Goal: Information Seeking & Learning: Obtain resource

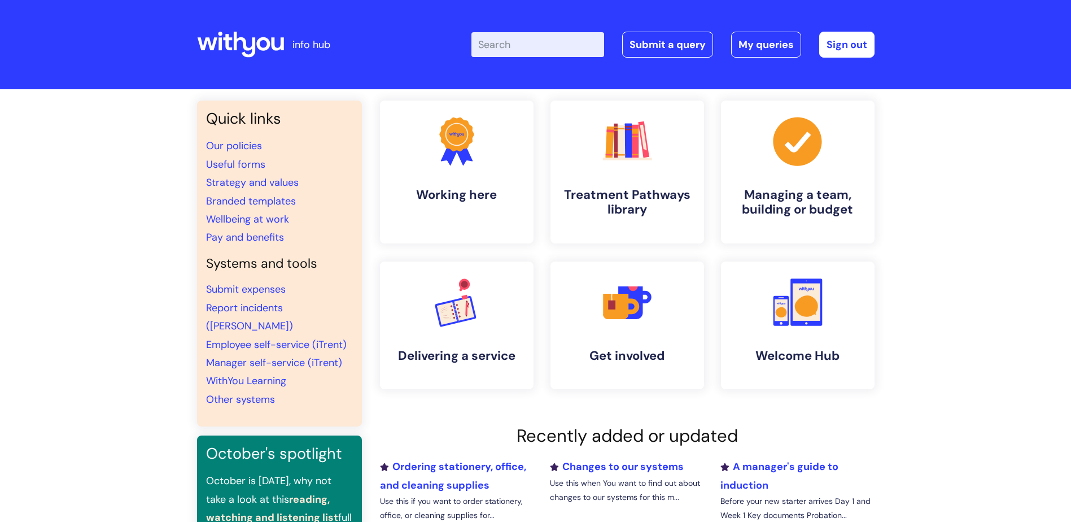
click at [526, 54] on input "Enter your search term here..." at bounding box center [537, 44] width 133 height 25
type input "leaflets"
click button "Search" at bounding box center [0, 0] width 0 height 0
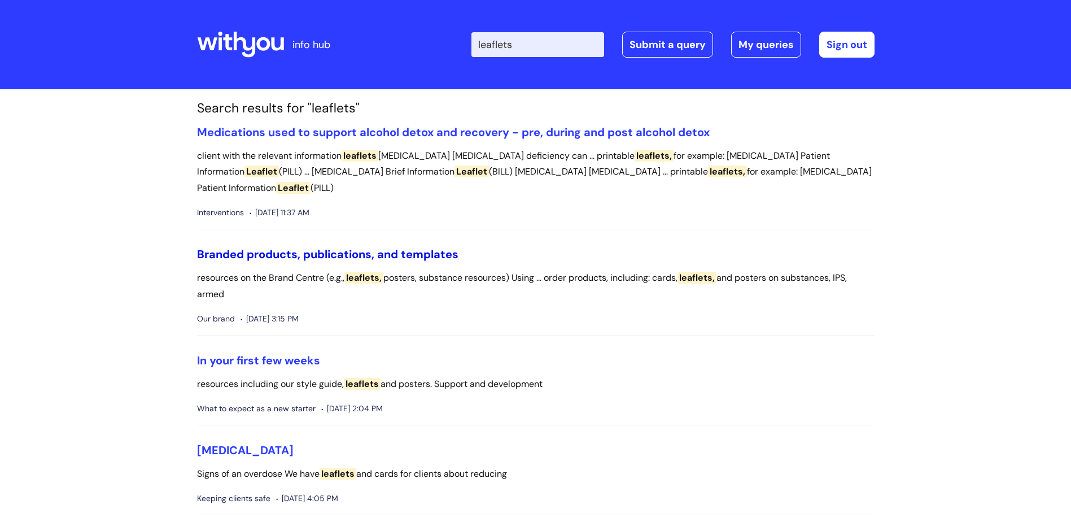
click at [273, 254] on link "Branded products, publications, and templates" at bounding box center [327, 254] width 261 height 15
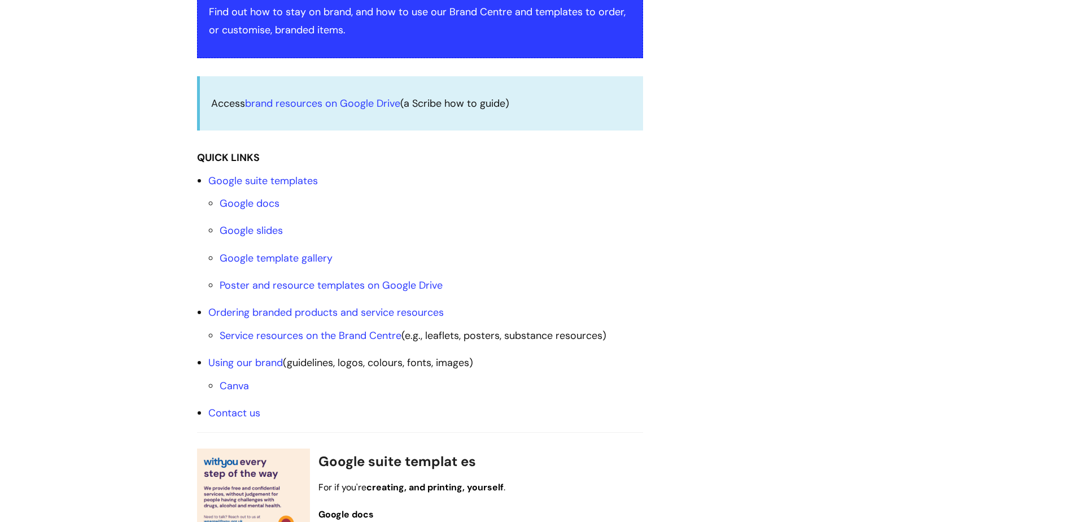
scroll to position [282, 0]
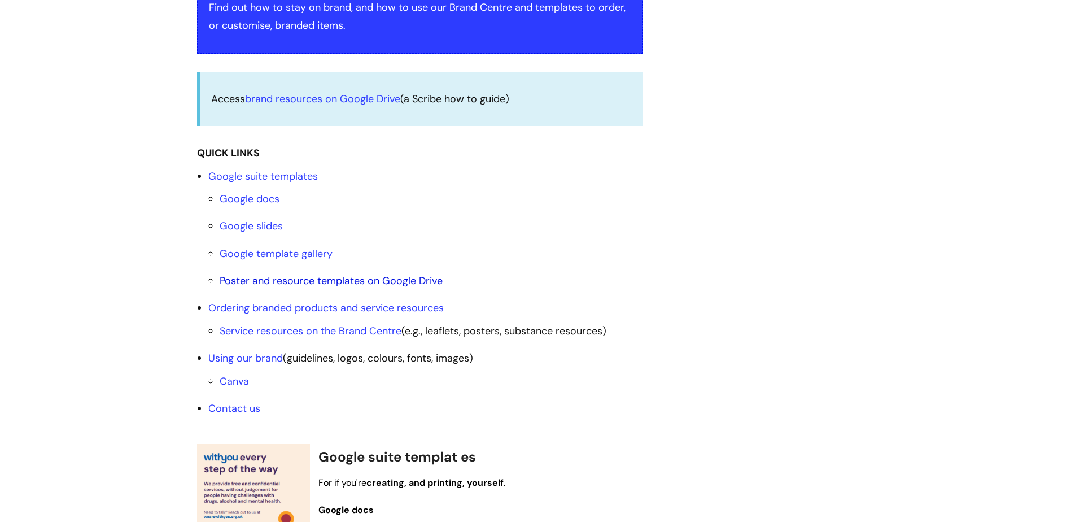
click at [316, 279] on link "Poster and resource templates on Google Drive" at bounding box center [331, 281] width 223 height 14
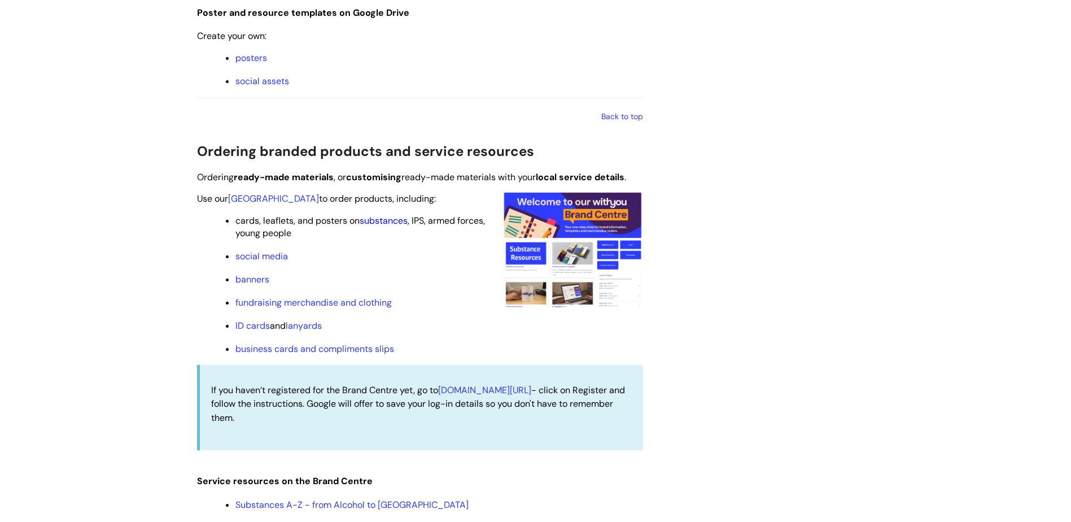
click at [388, 221] on link "substances" at bounding box center [384, 221] width 48 height 12
click at [378, 220] on link "substances" at bounding box center [384, 221] width 48 height 12
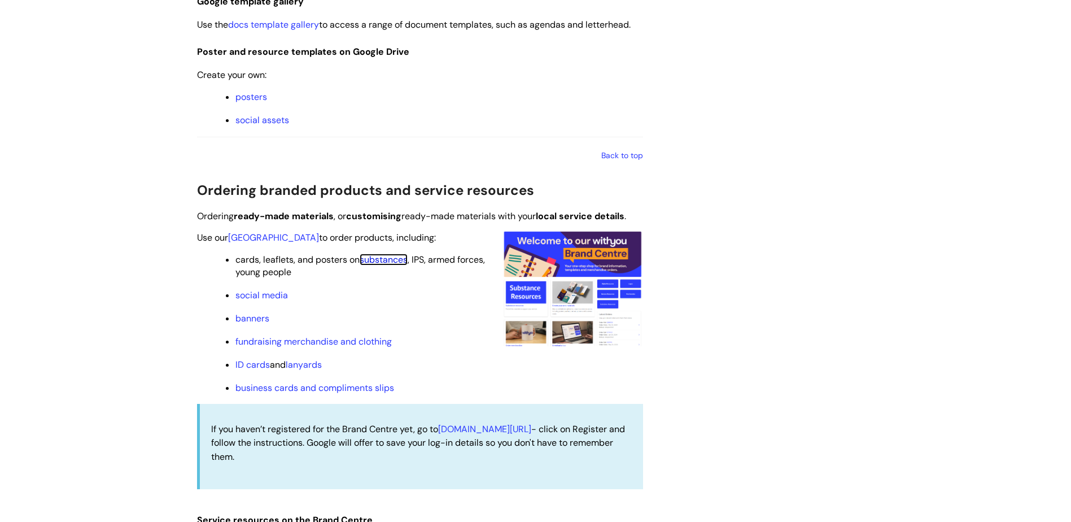
scroll to position [901, 0]
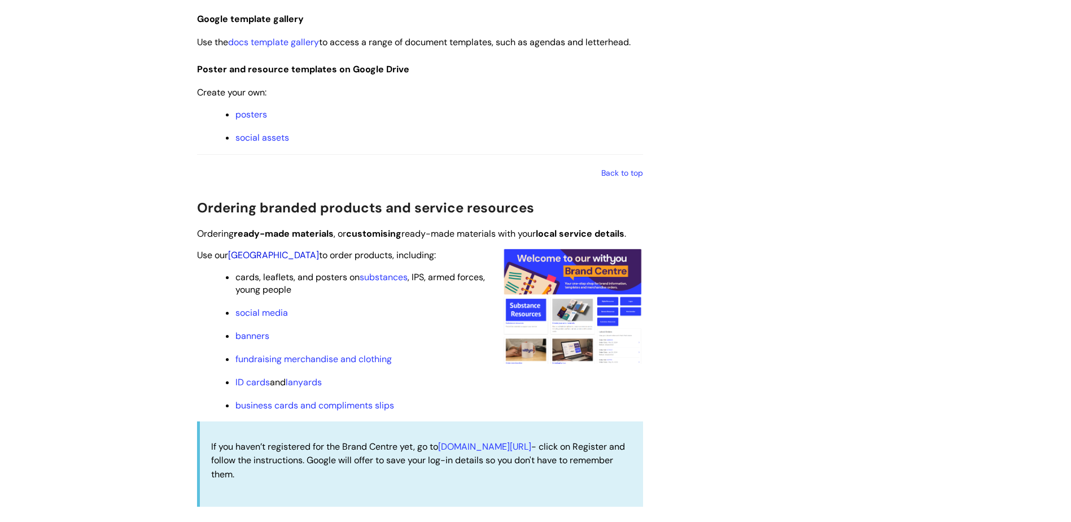
click at [259, 254] on link "[GEOGRAPHIC_DATA]" at bounding box center [273, 255] width 91 height 12
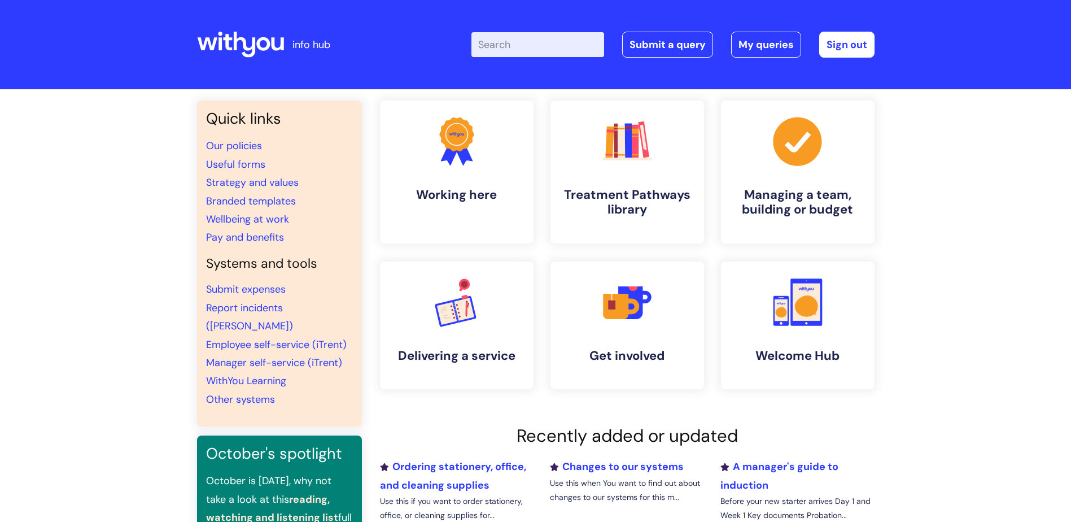
click at [560, 50] on input "Enter your search term here..." at bounding box center [537, 44] width 133 height 25
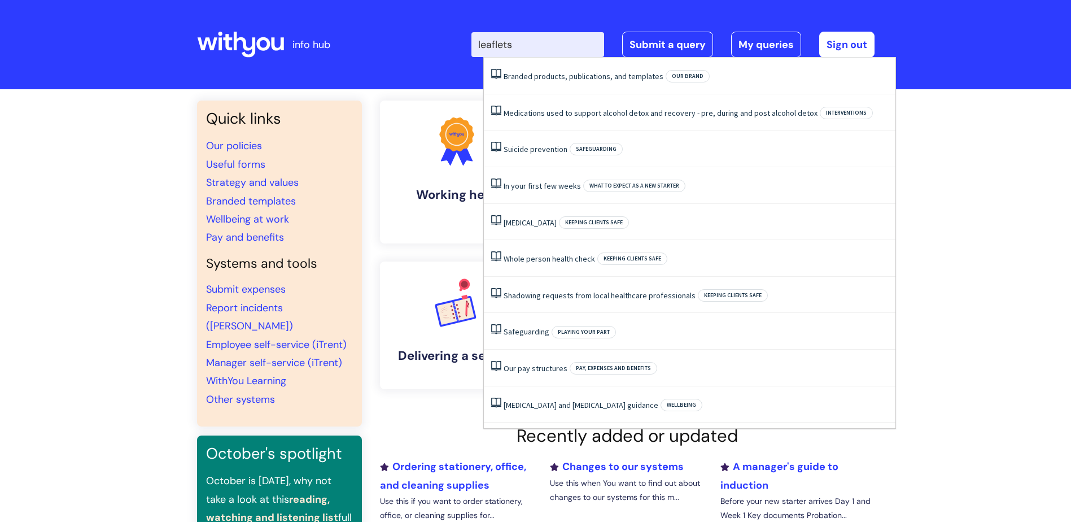
type input "leaflets"
click button "Search" at bounding box center [0, 0] width 0 height 0
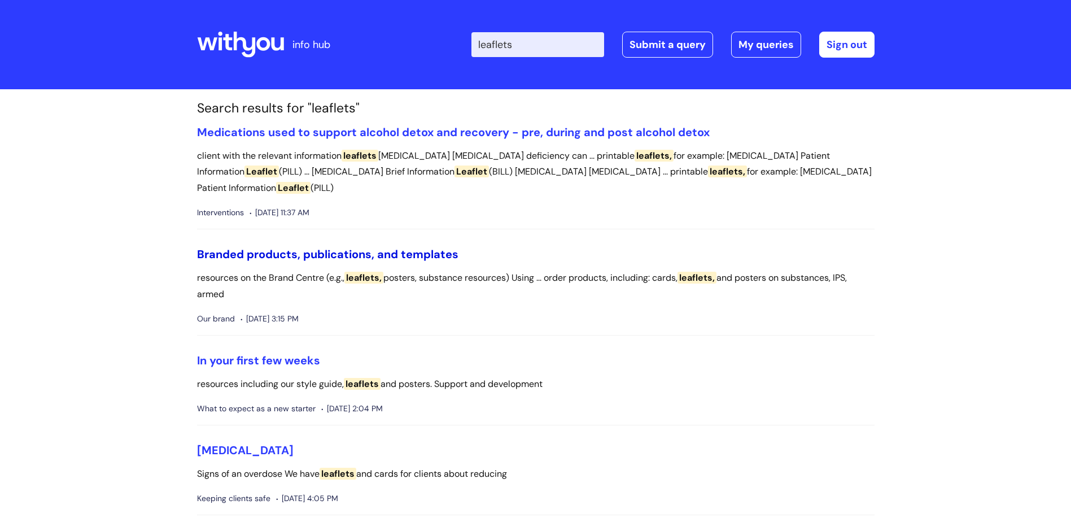
click at [303, 250] on link "Branded products, publications, and templates" at bounding box center [327, 254] width 261 height 15
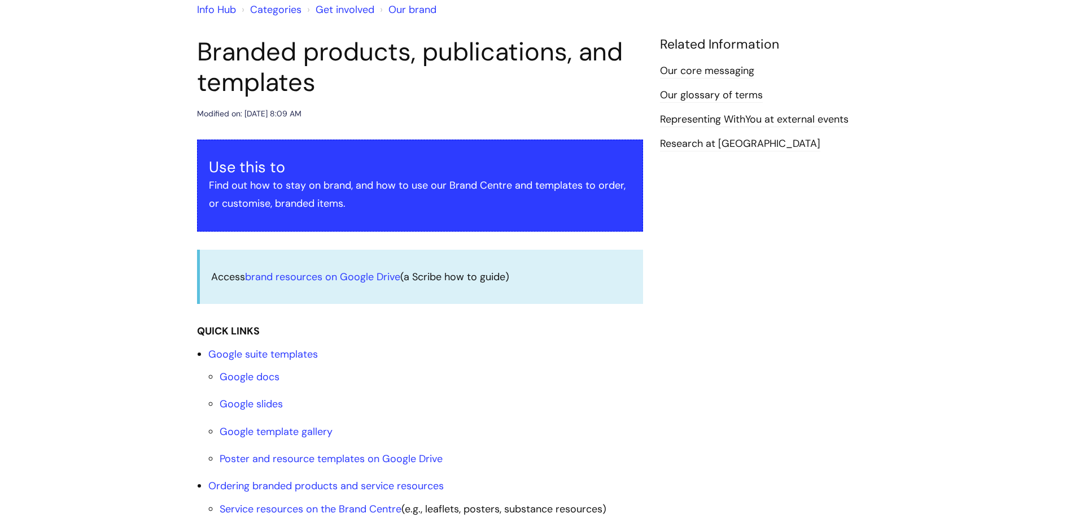
scroll to position [113, 0]
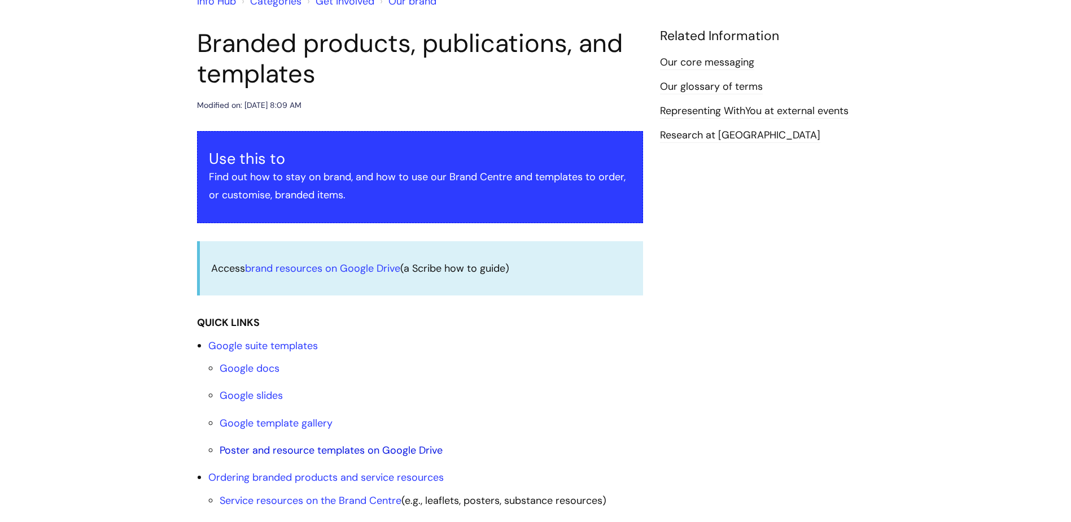
click at [312, 448] on link "Poster and resource templates on Google Drive" at bounding box center [331, 450] width 223 height 14
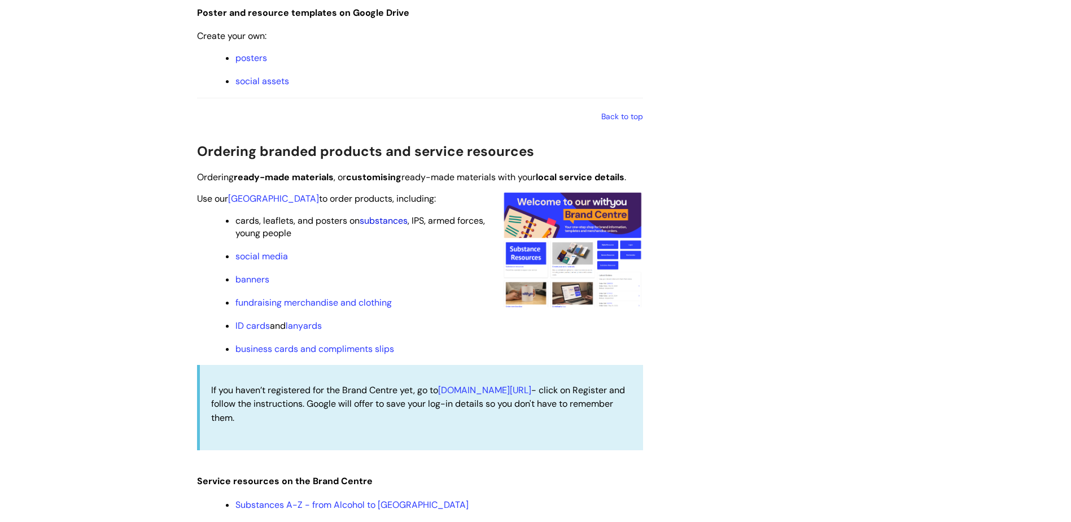
click at [386, 217] on link "substances" at bounding box center [384, 221] width 48 height 12
click at [385, 220] on link "substances" at bounding box center [384, 221] width 48 height 12
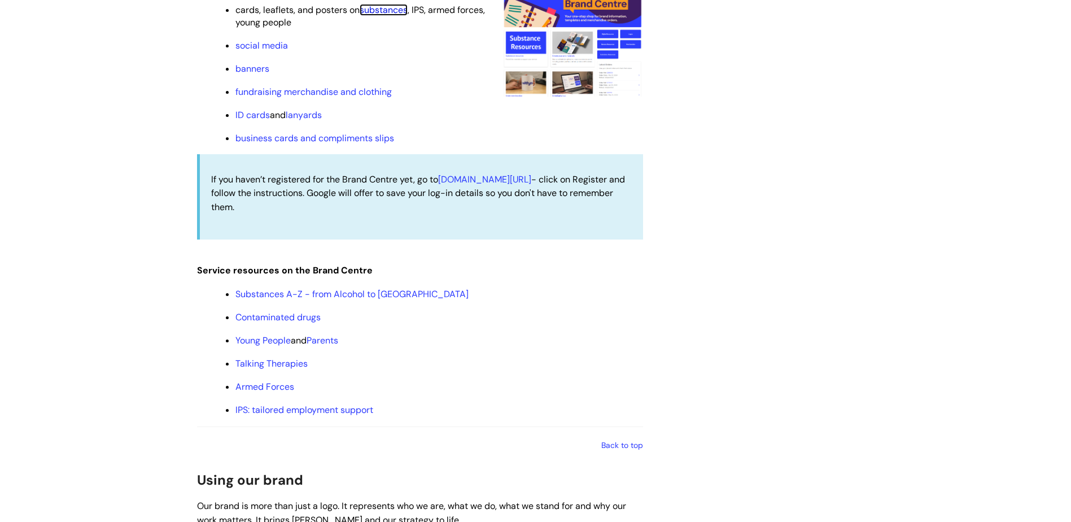
scroll to position [1240, 0]
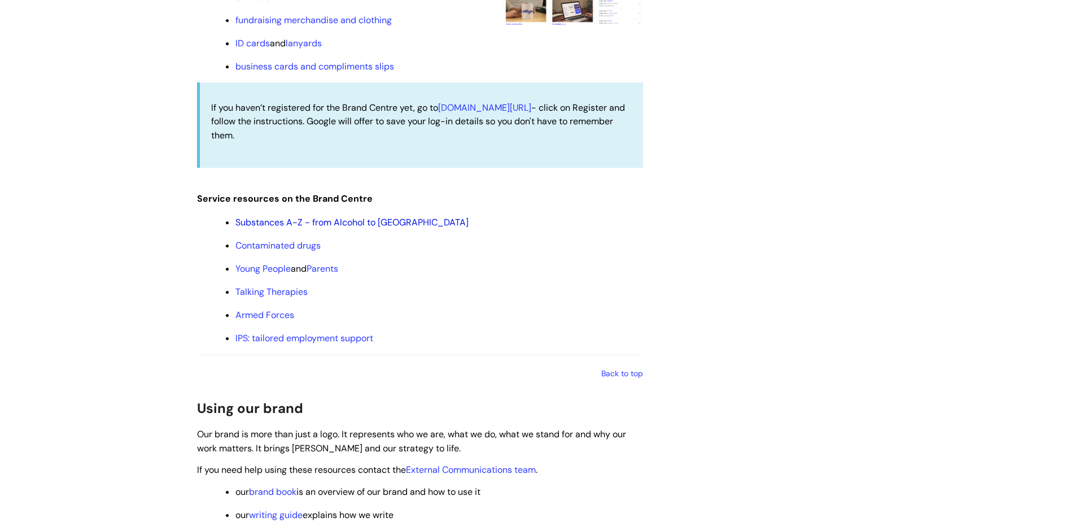
click at [282, 220] on link "Substances A-Z - from Alcohol to [GEOGRAPHIC_DATA]" at bounding box center [351, 222] width 233 height 12
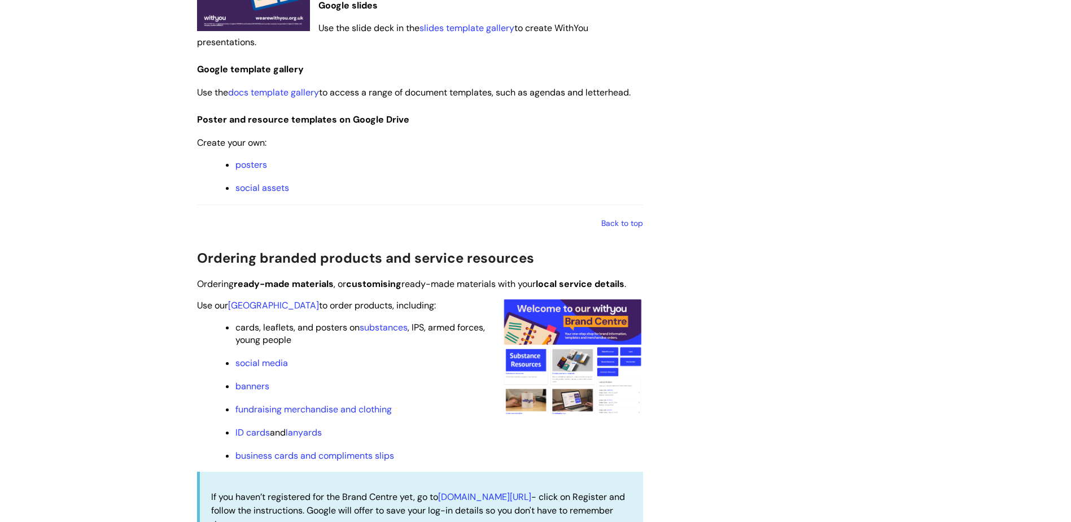
scroll to position [845, 0]
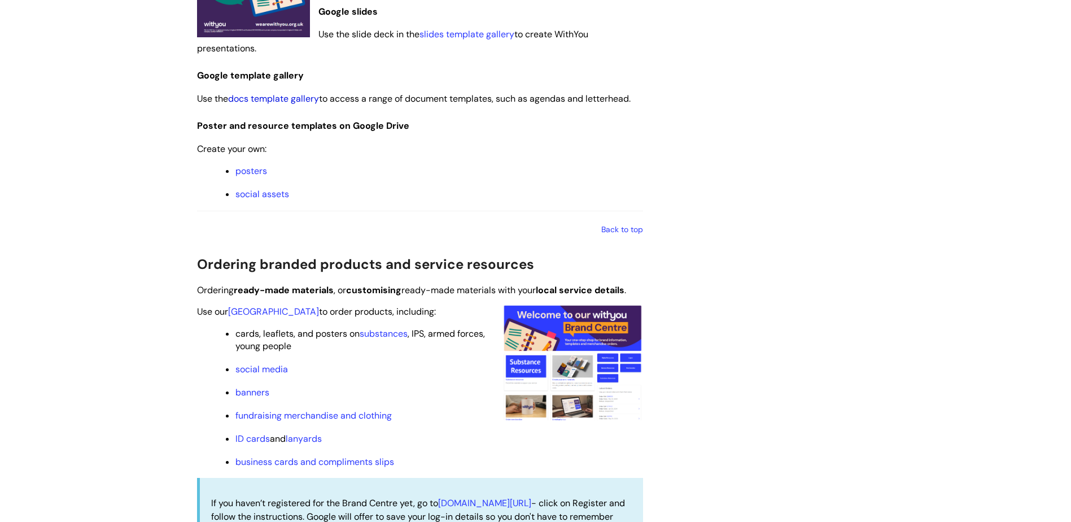
click at [264, 95] on link "docs template gallery" at bounding box center [273, 99] width 91 height 12
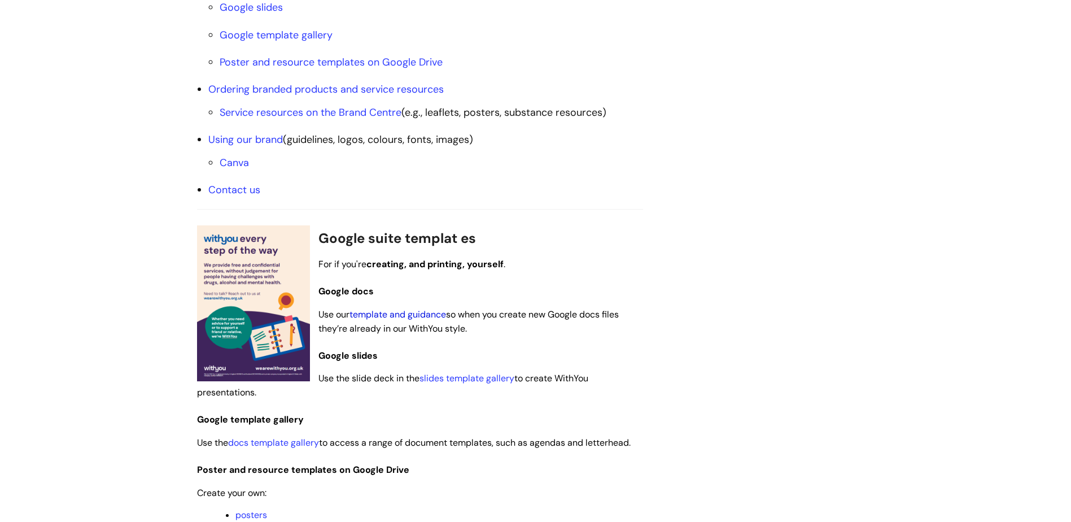
scroll to position [393, 0]
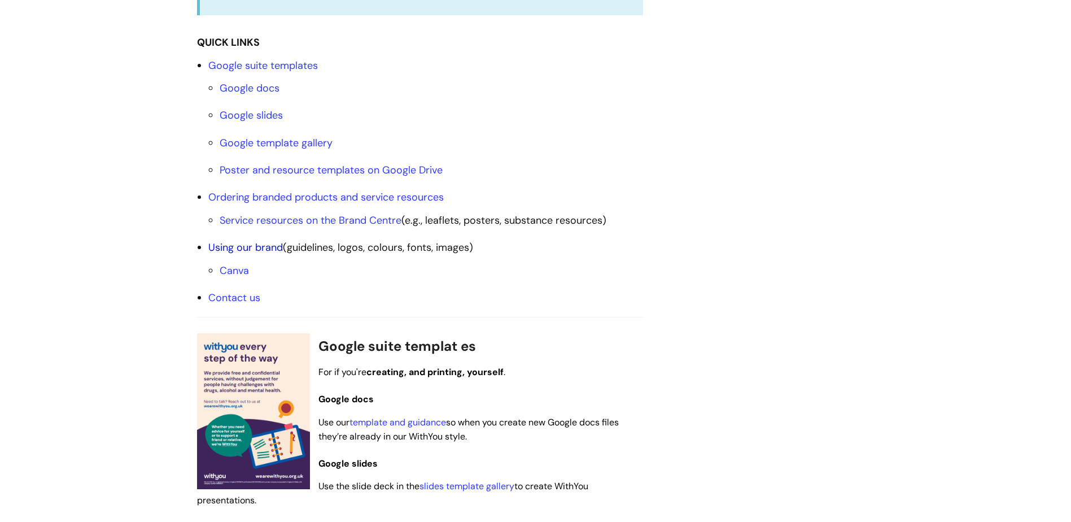
click at [248, 244] on link "Using our brand" at bounding box center [245, 248] width 75 height 14
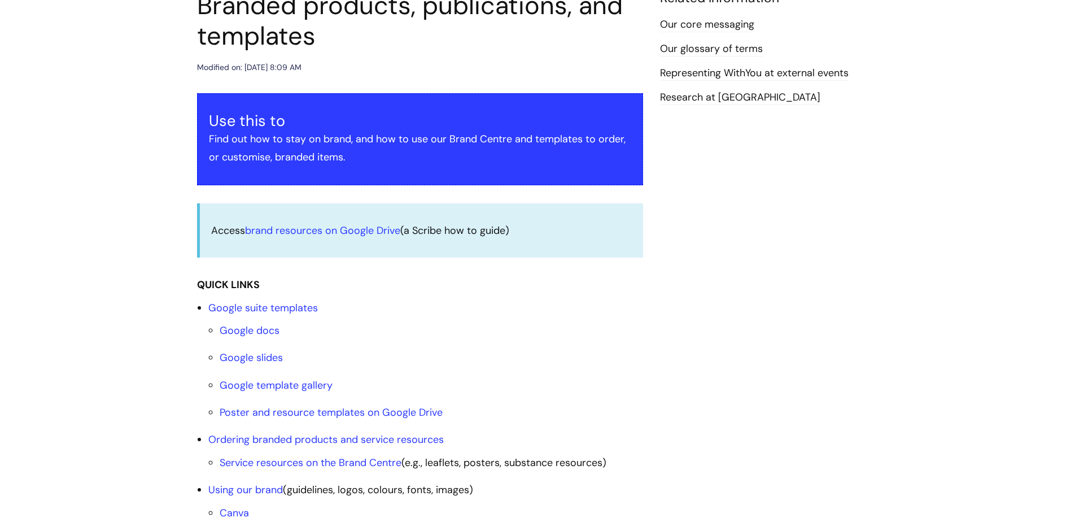
scroll to position [282, 0]
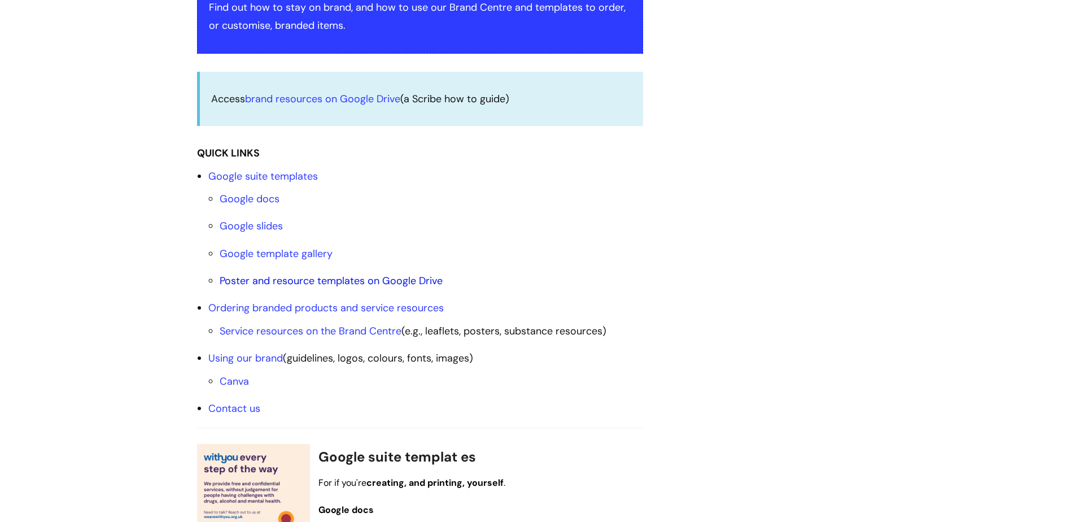
click at [351, 282] on link "Poster and resource templates on Google Drive" at bounding box center [331, 281] width 223 height 14
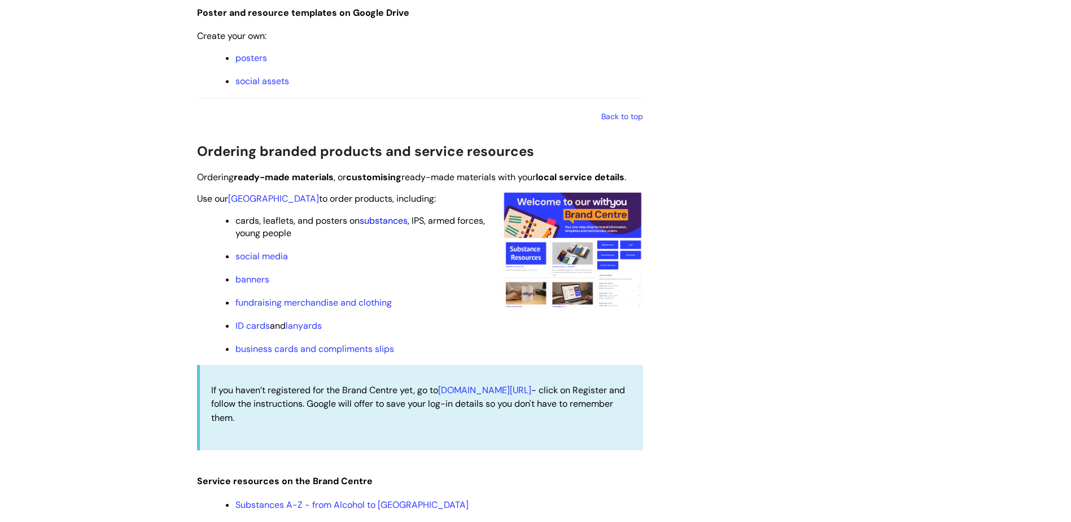
click at [373, 221] on link "substances" at bounding box center [384, 221] width 48 height 12
click at [378, 221] on link "substances" at bounding box center [384, 221] width 48 height 12
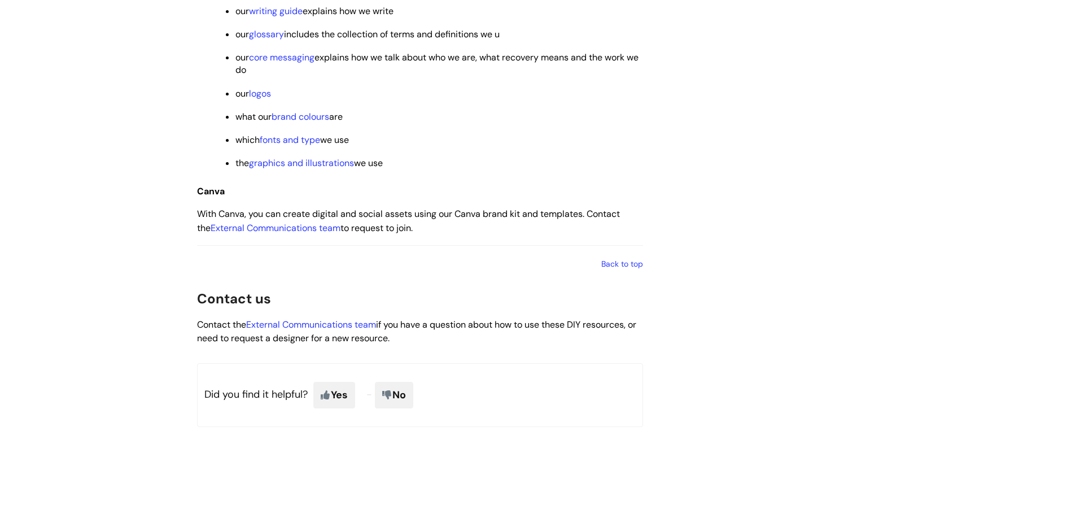
scroll to position [1748, 0]
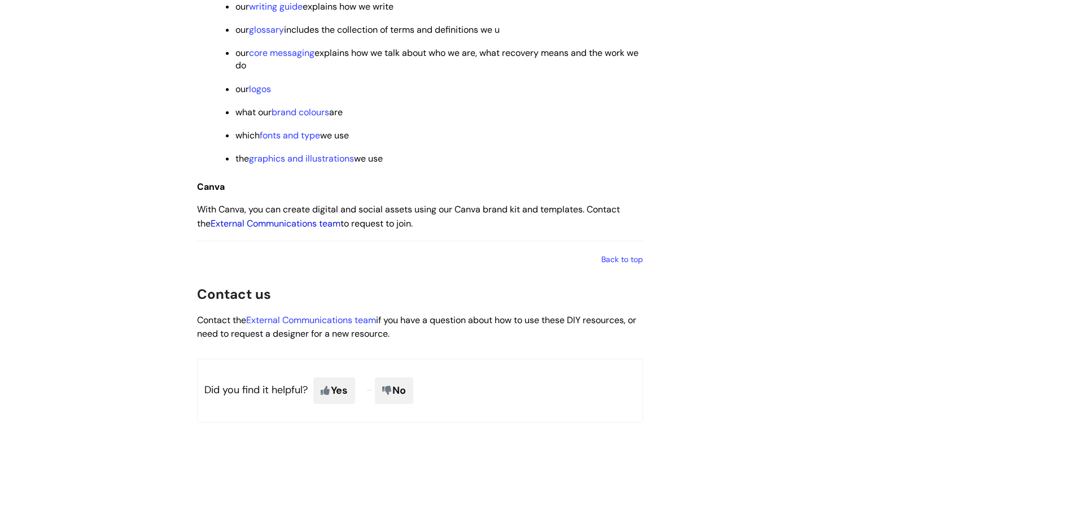
click at [243, 222] on link "External Communications team" at bounding box center [276, 223] width 130 height 12
